Goal: Information Seeking & Learning: Learn about a topic

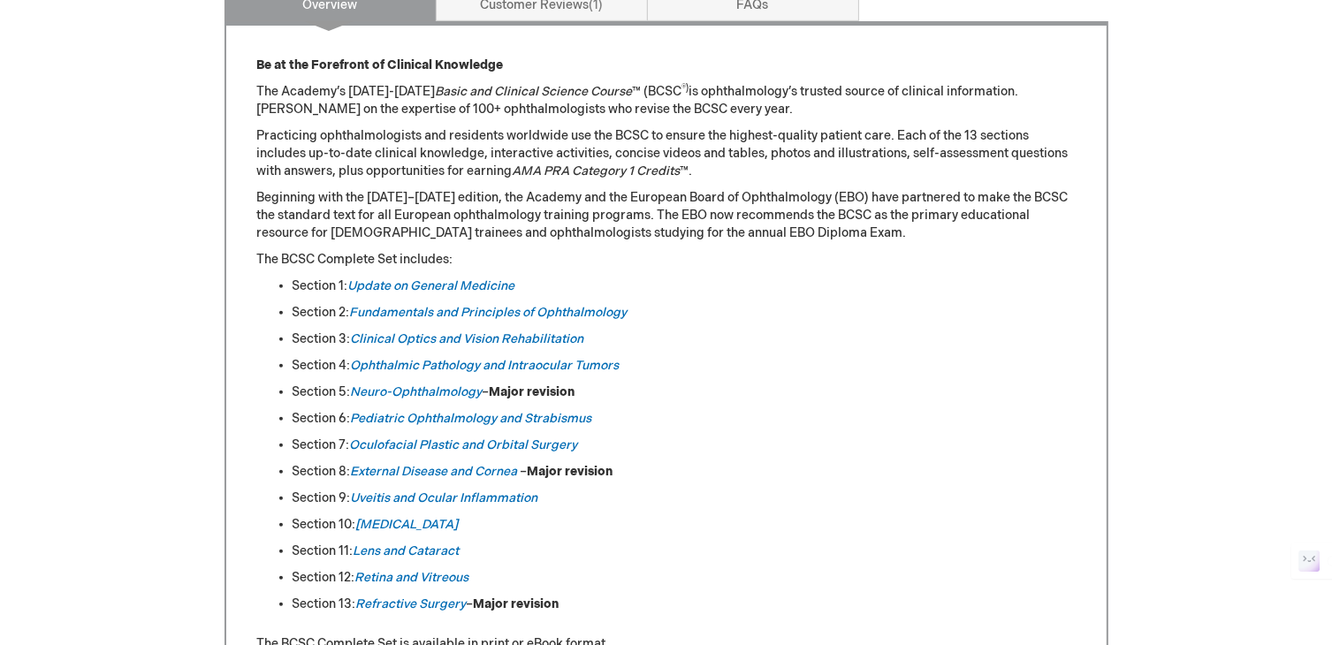
scroll to position [785, 0]
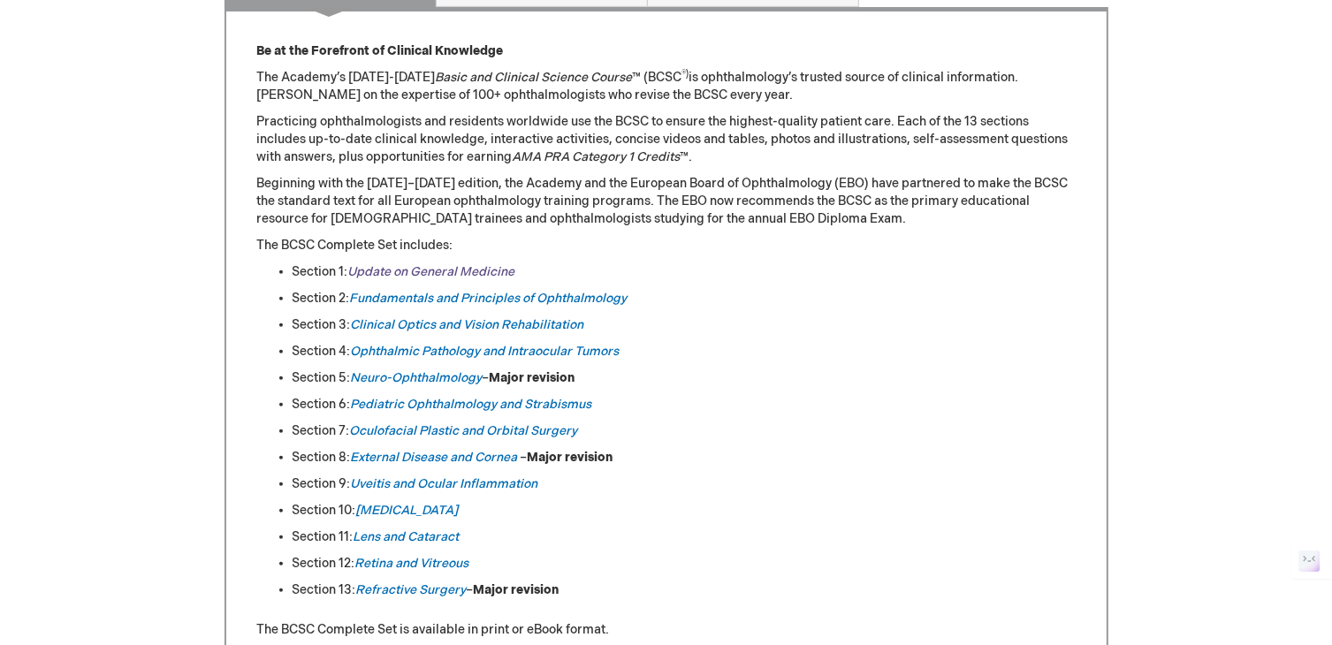
click at [424, 266] on link "Update on General Medicine" at bounding box center [431, 271] width 167 height 15
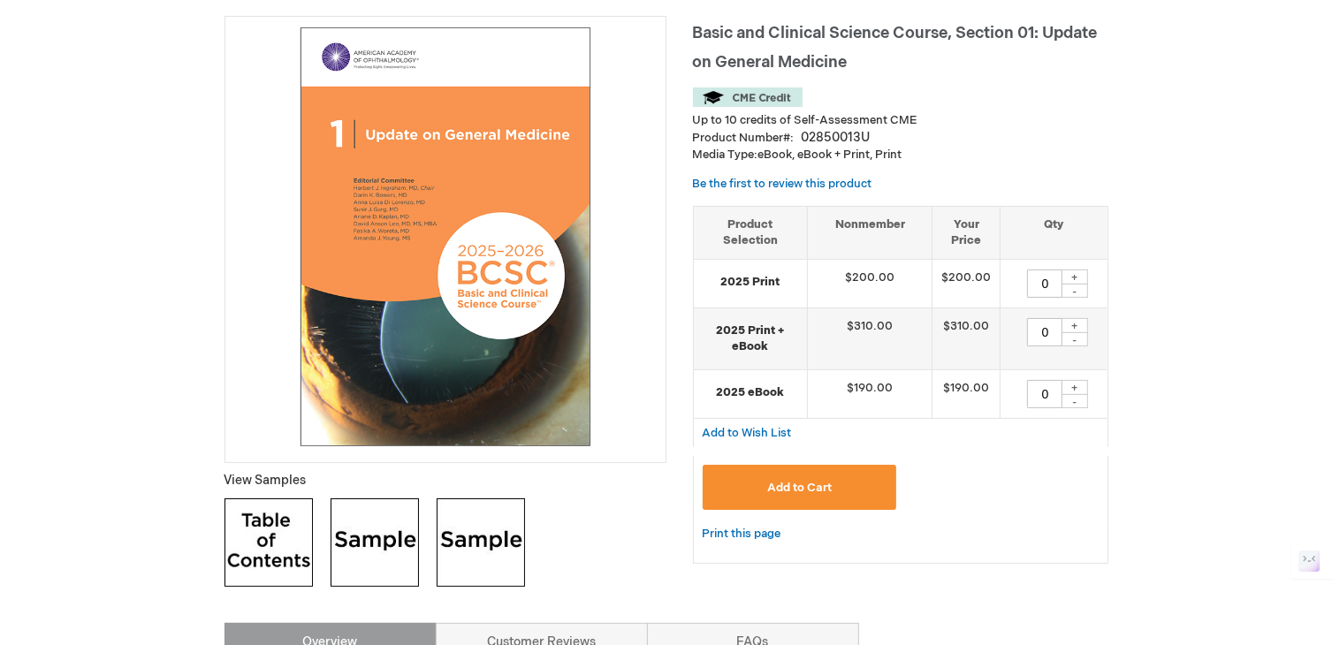
scroll to position [247, 0]
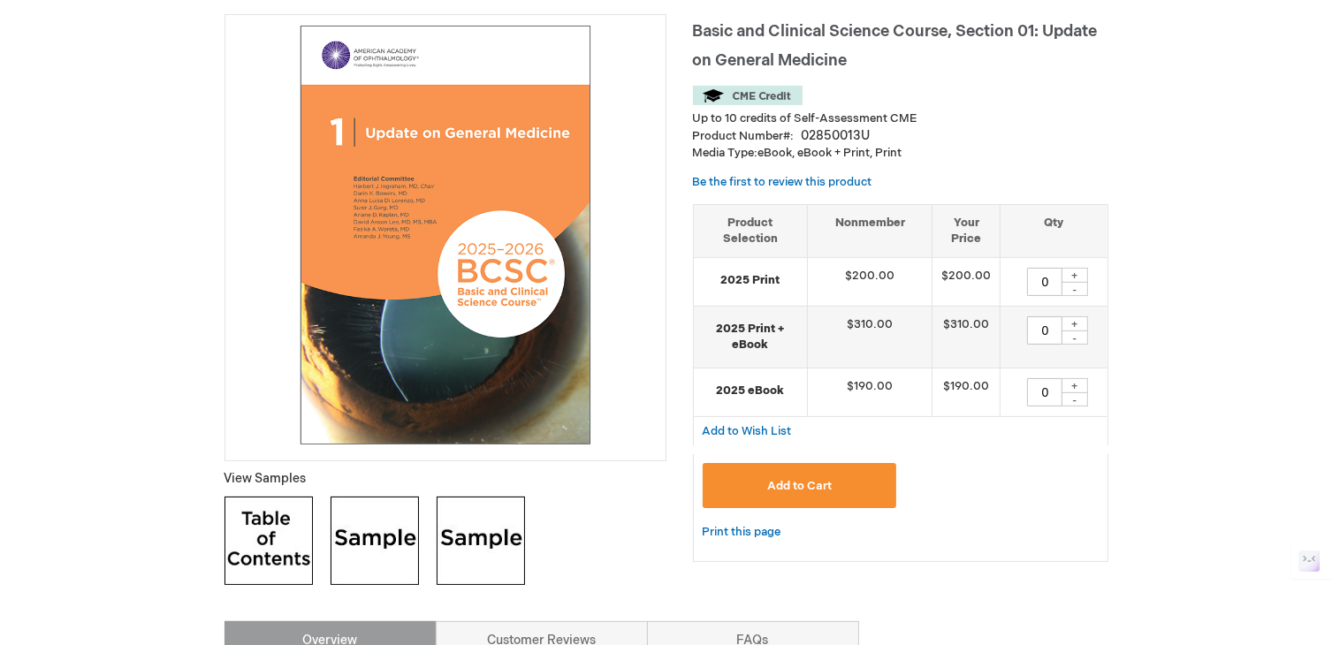
click at [269, 527] on img at bounding box center [268, 541] width 88 height 88
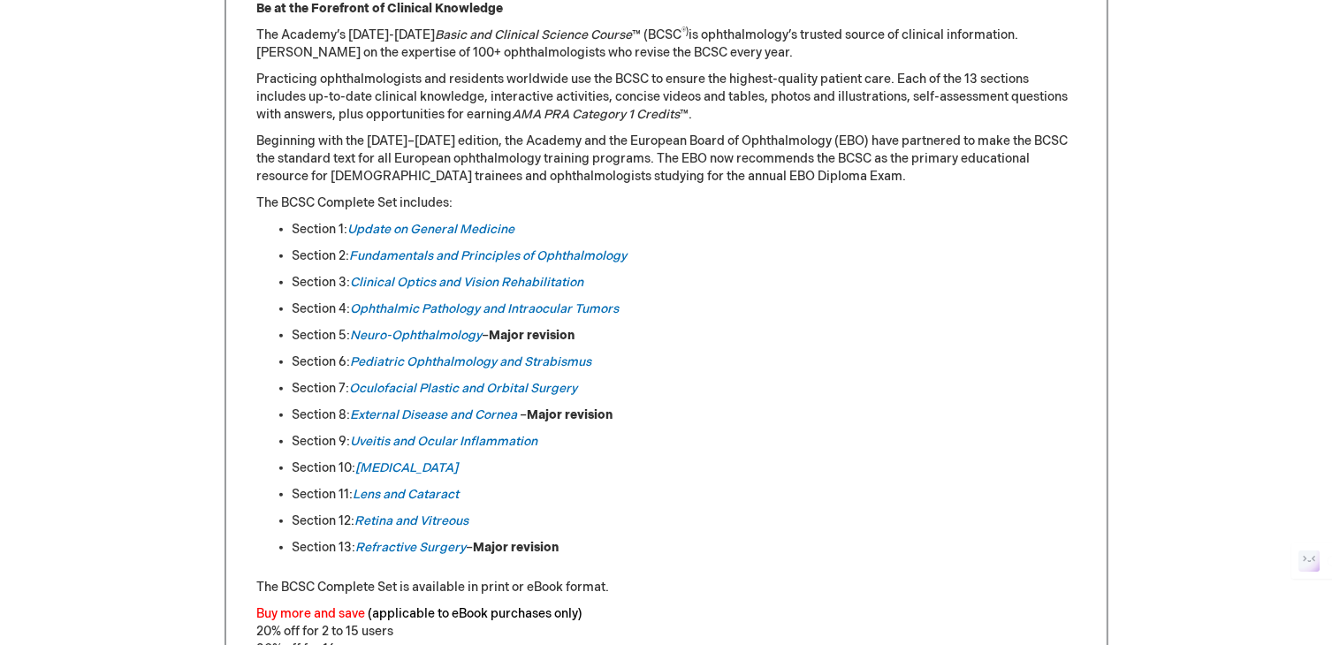
scroll to position [785, 0]
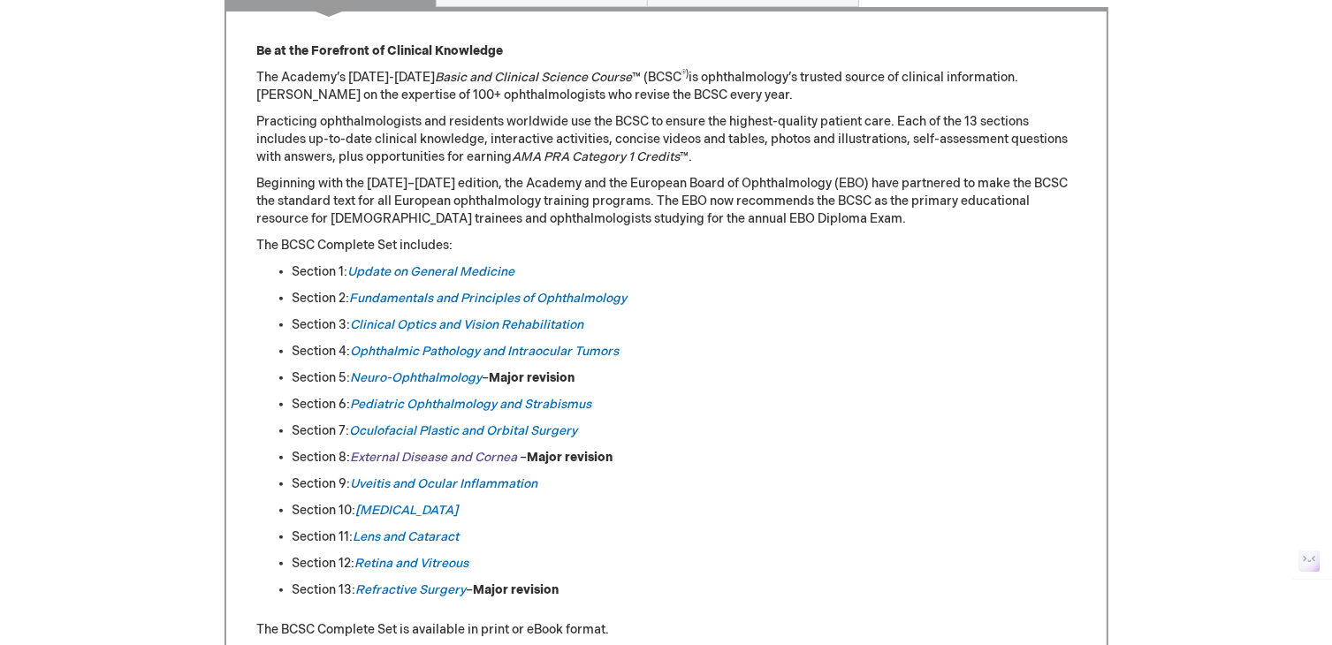
click at [407, 450] on em "External Disease and Cornea" at bounding box center [434, 457] width 167 height 15
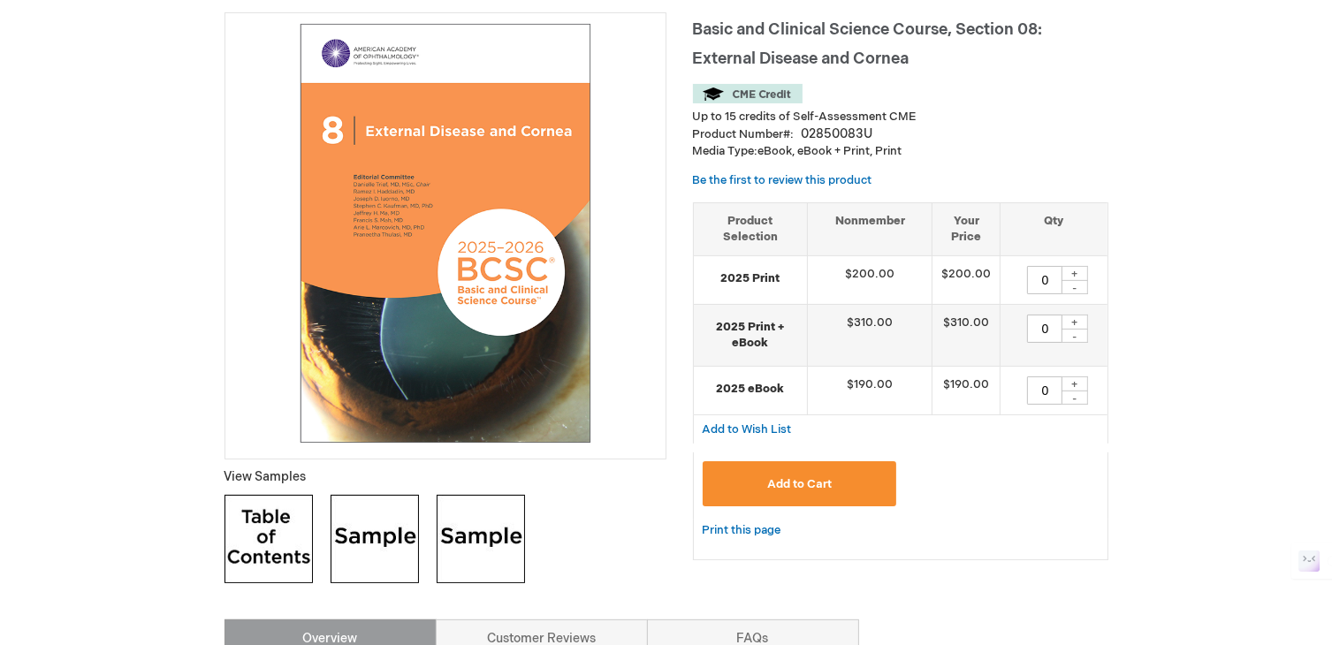
scroll to position [257, 0]
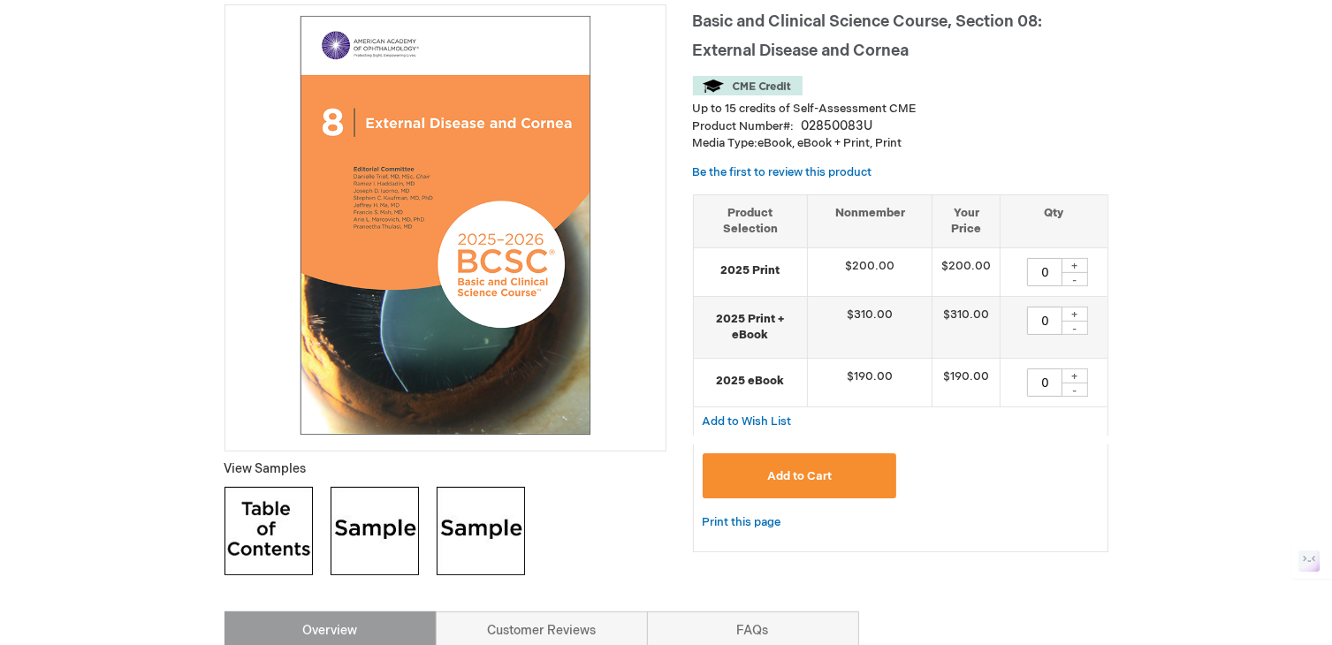
click at [293, 515] on img at bounding box center [268, 531] width 88 height 88
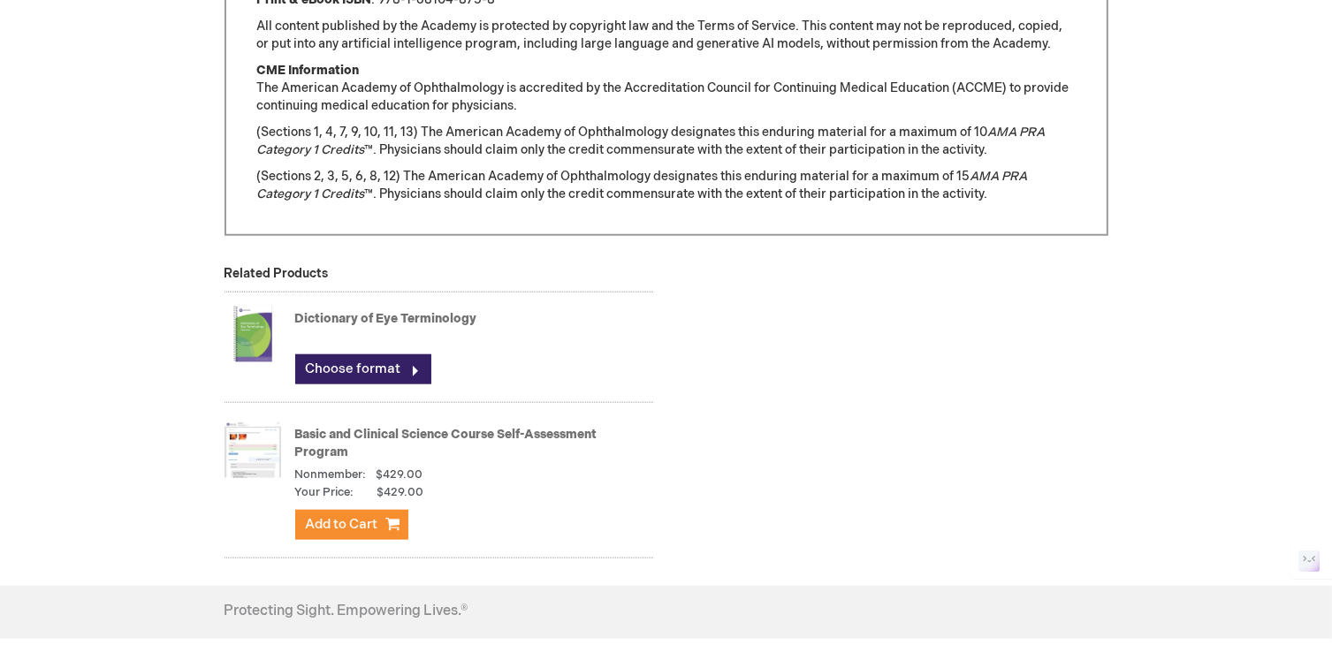
scroll to position [1740, 0]
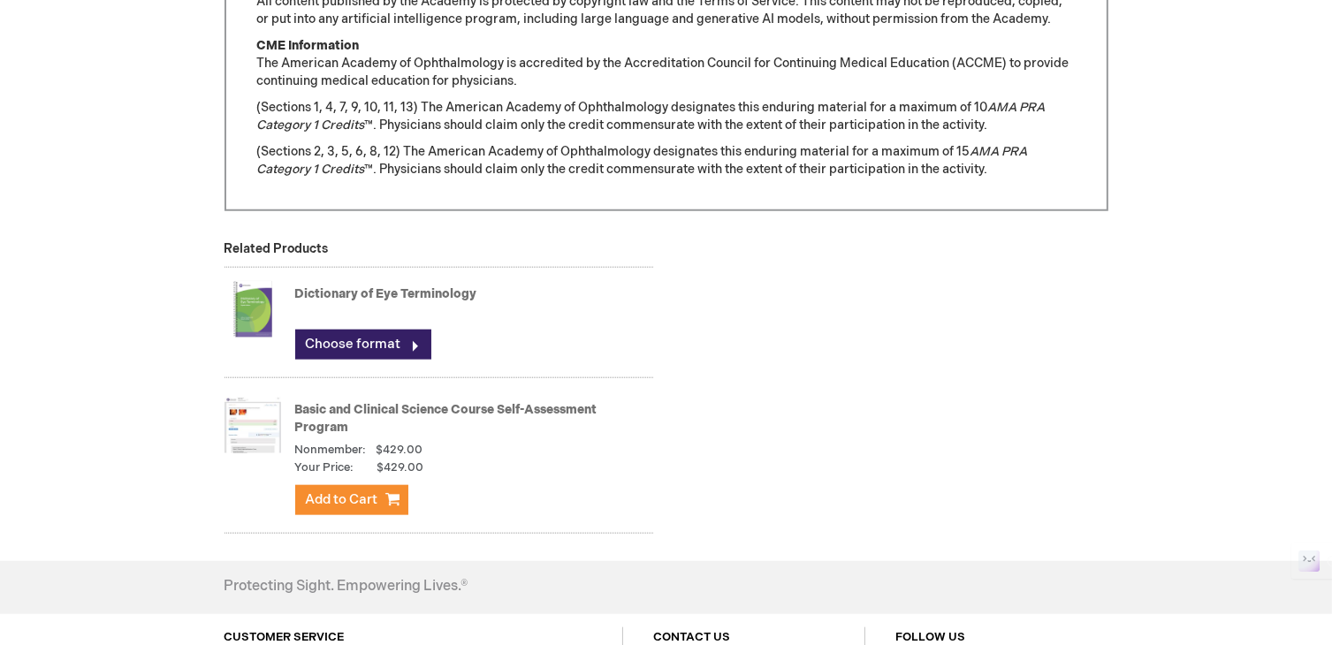
click at [329, 411] on link "Basic and Clinical Science Course Self-Assessment Program" at bounding box center [446, 418] width 302 height 33
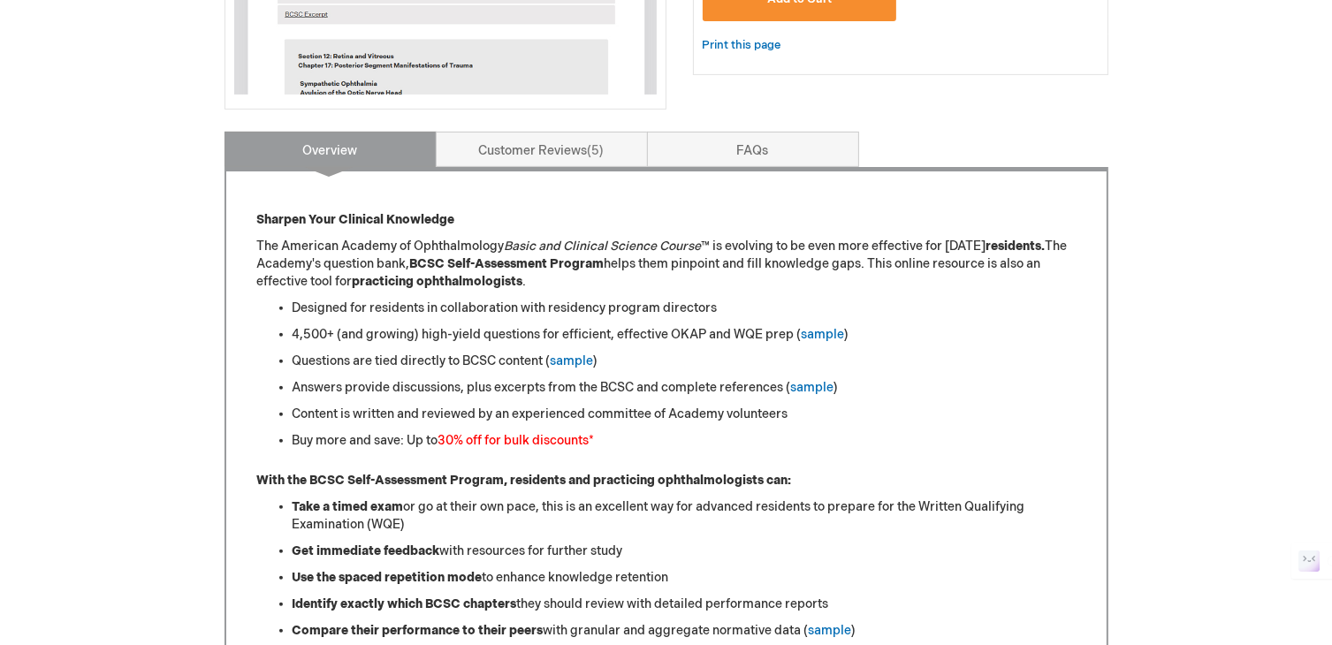
scroll to position [639, 0]
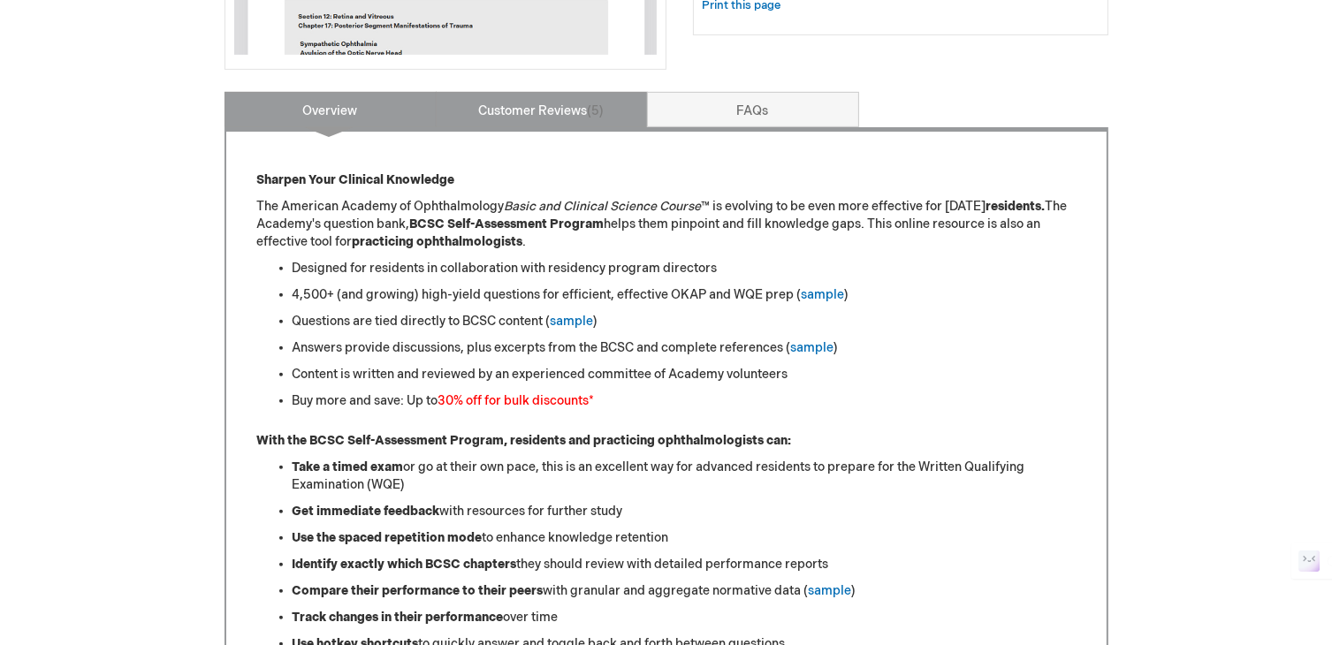
click at [558, 101] on link "Customer Reviews 5" at bounding box center [542, 109] width 212 height 35
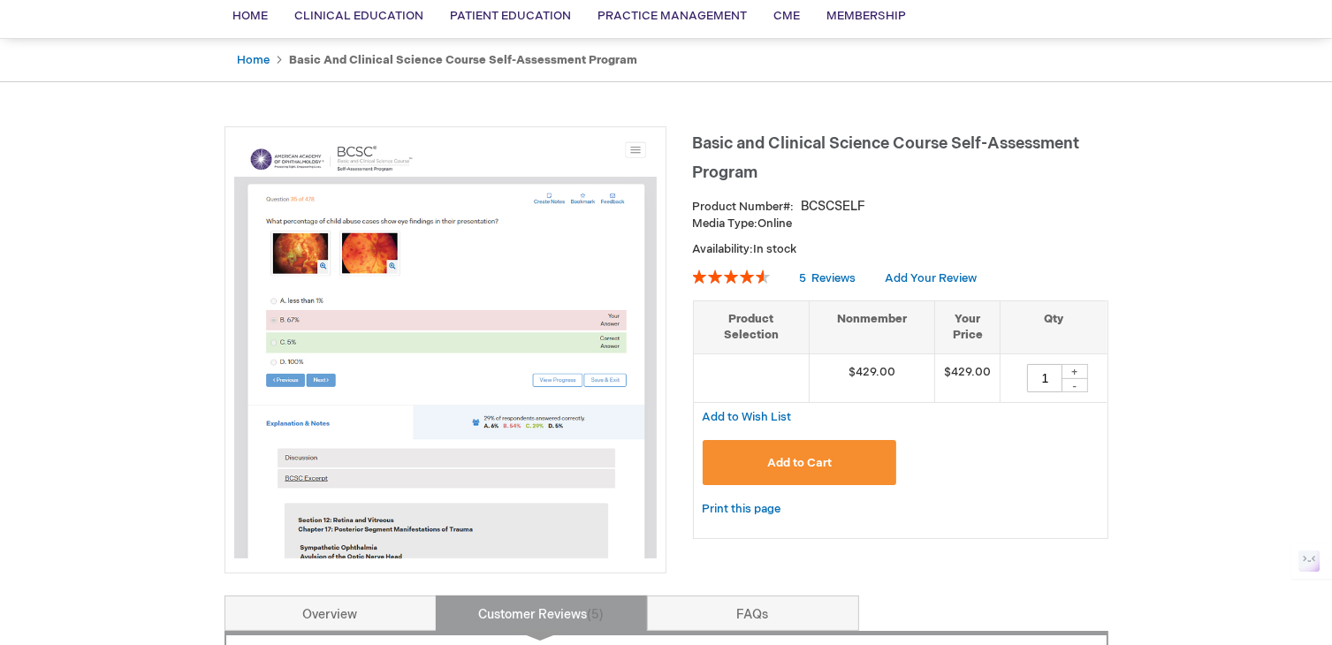
scroll to position [162, 0]
